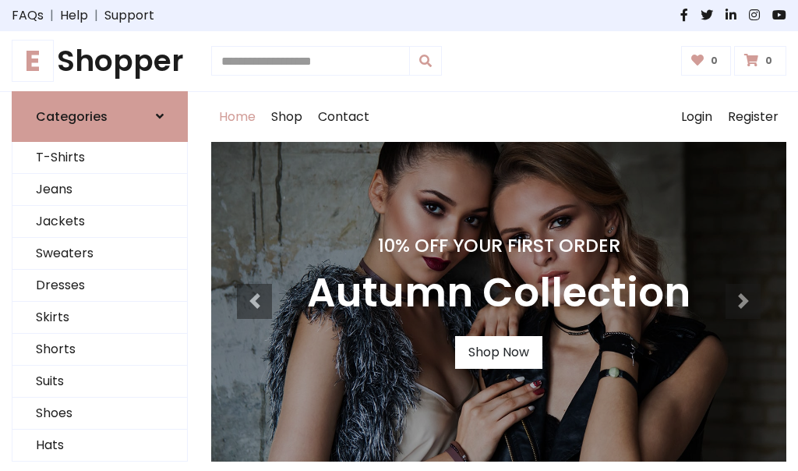
click at [399, 235] on h4 "10% Off Your First Order" at bounding box center [498, 245] width 383 height 22
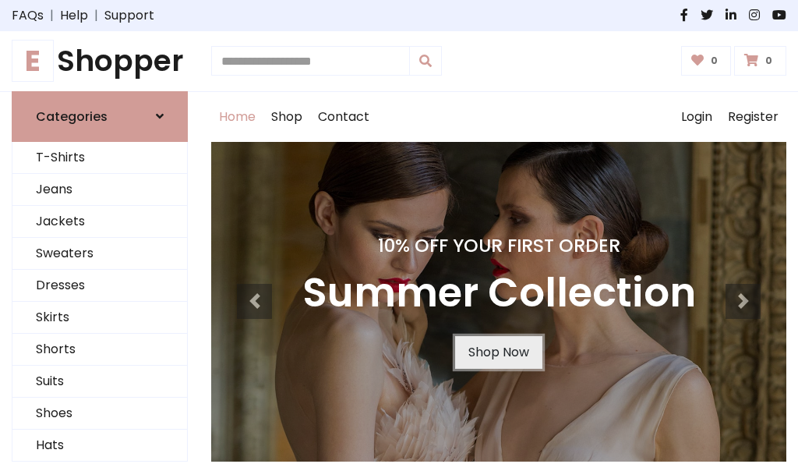
click at [498, 351] on link "Shop Now" at bounding box center [498, 352] width 87 height 33
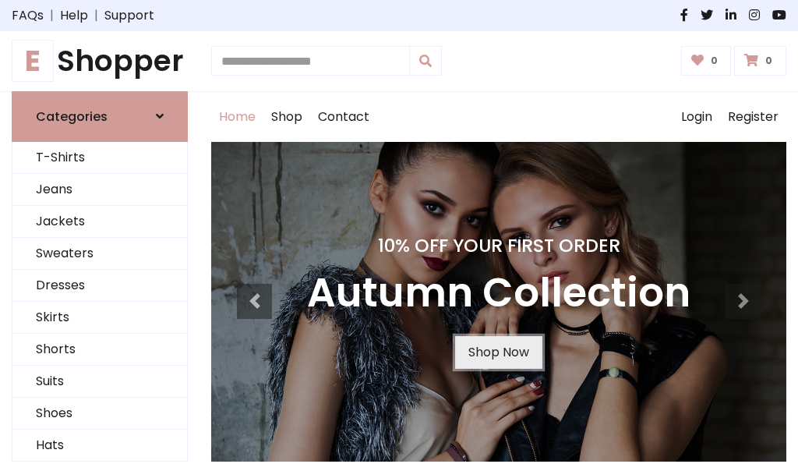
click at [498, 351] on link "Shop Now" at bounding box center [498, 352] width 87 height 33
